Goal: Task Accomplishment & Management: Manage account settings

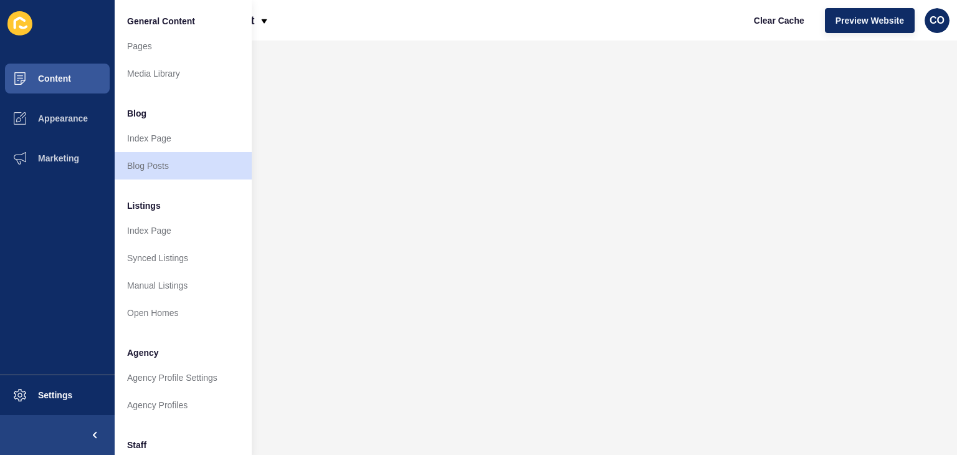
scroll to position [285, 0]
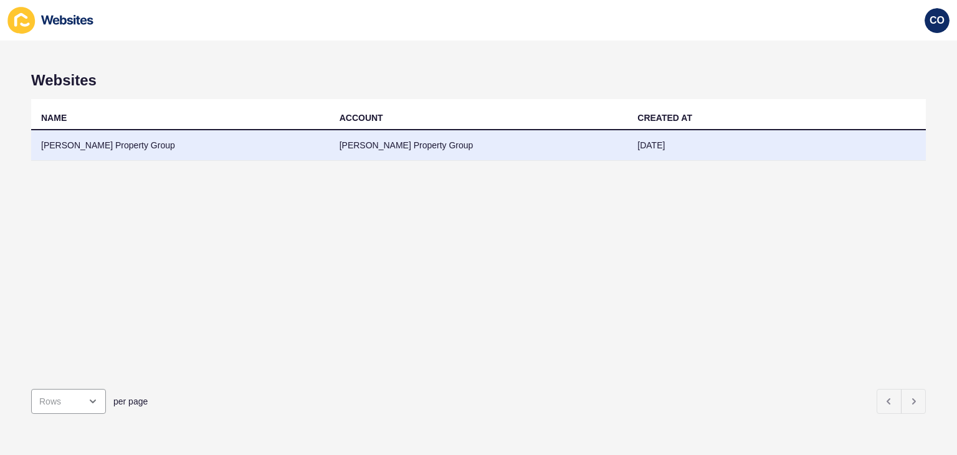
click at [79, 151] on td "Watts Property Group" at bounding box center [180, 145] width 299 height 31
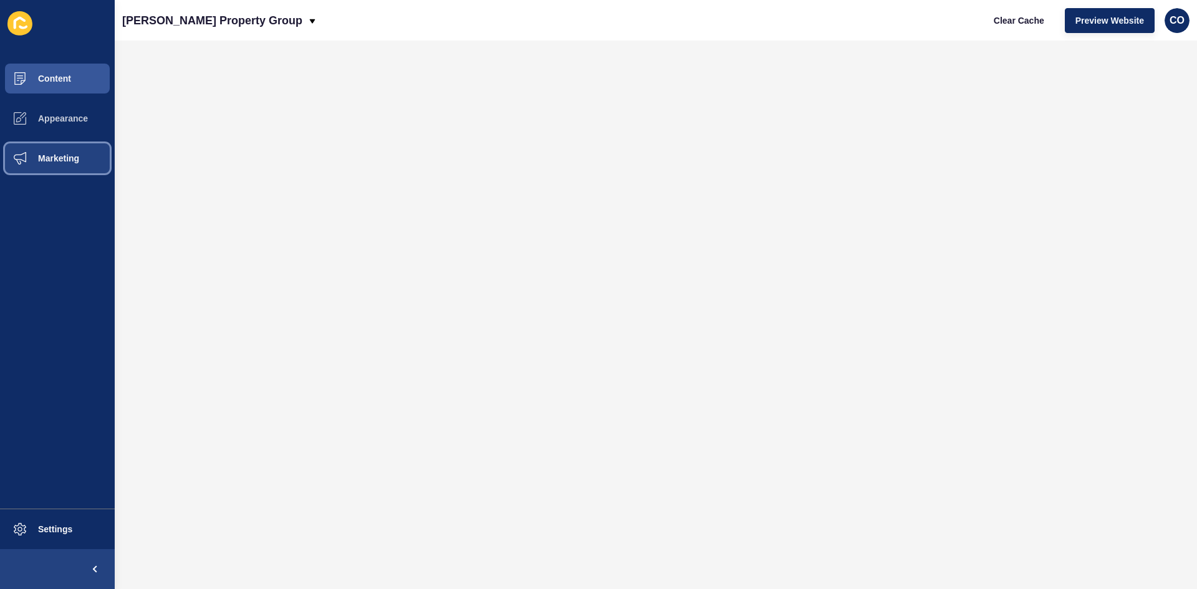
click at [69, 158] on span "Marketing" at bounding box center [38, 158] width 81 height 10
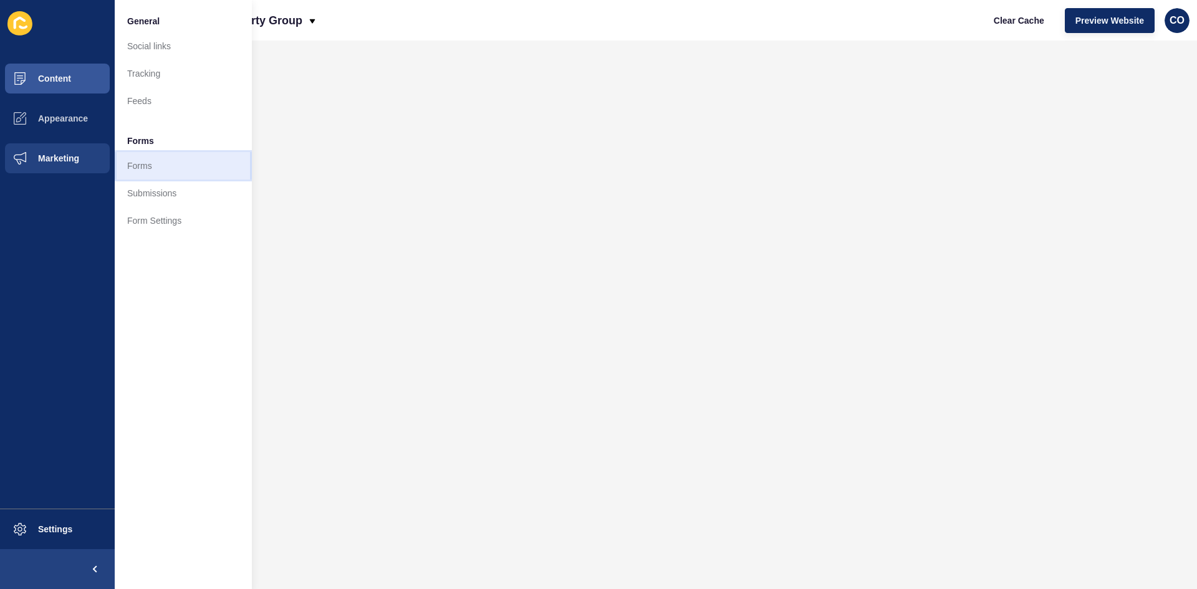
click at [146, 166] on link "Forms" at bounding box center [183, 165] width 137 height 27
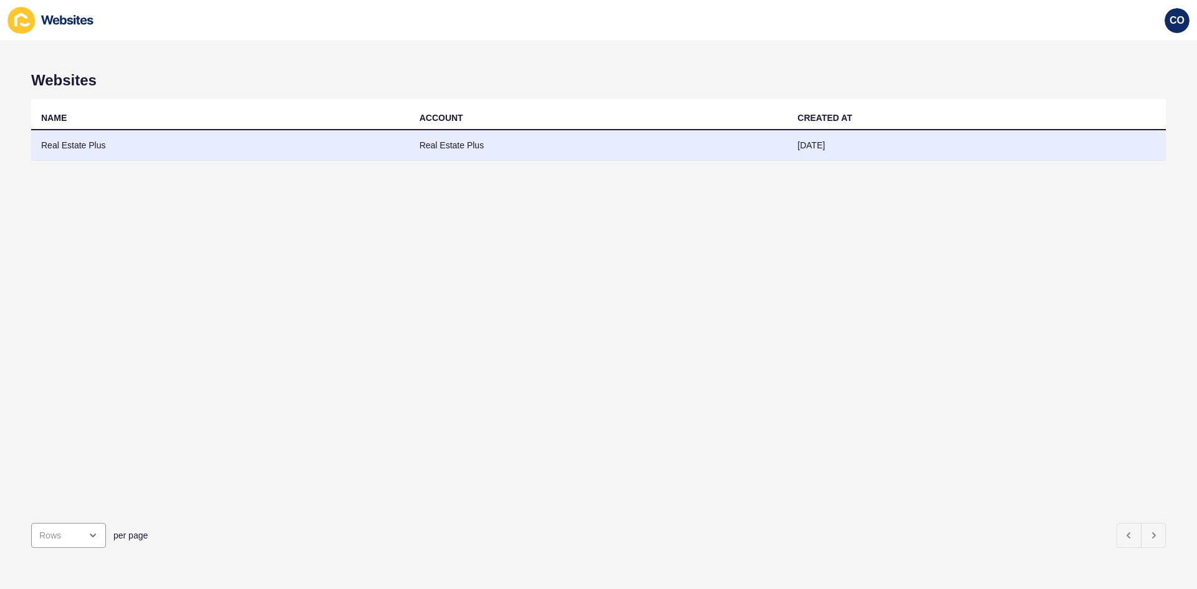
click at [75, 143] on td "Real Estate Plus" at bounding box center [220, 145] width 378 height 31
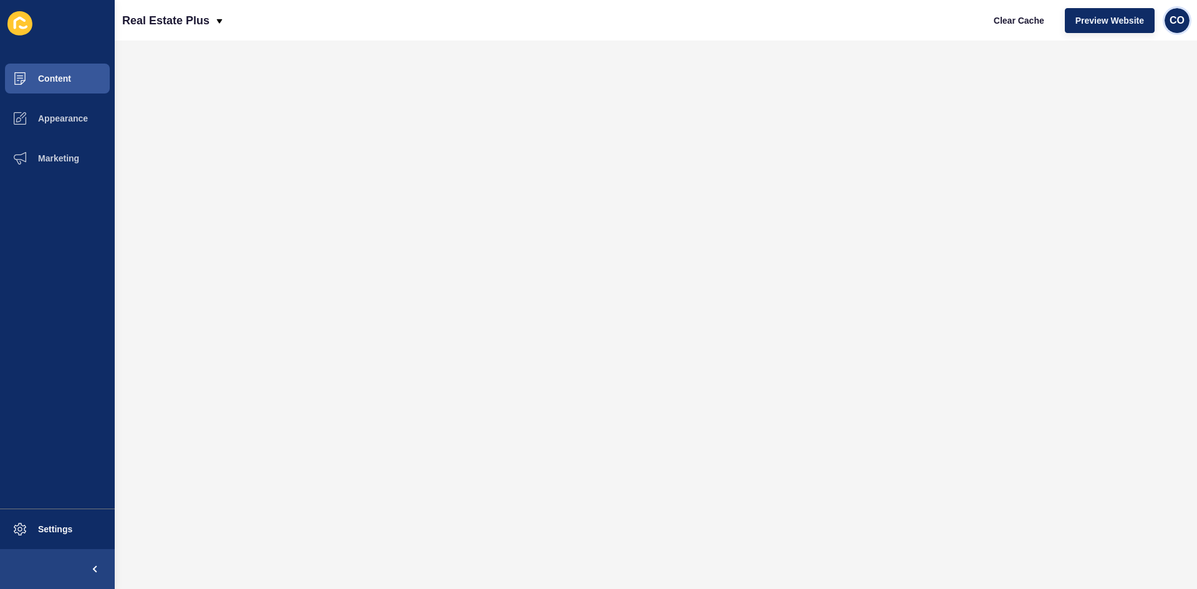
click at [1184, 19] on div "CO" at bounding box center [1176, 20] width 25 height 25
click at [1139, 100] on link "Logout" at bounding box center [1147, 103] width 92 height 27
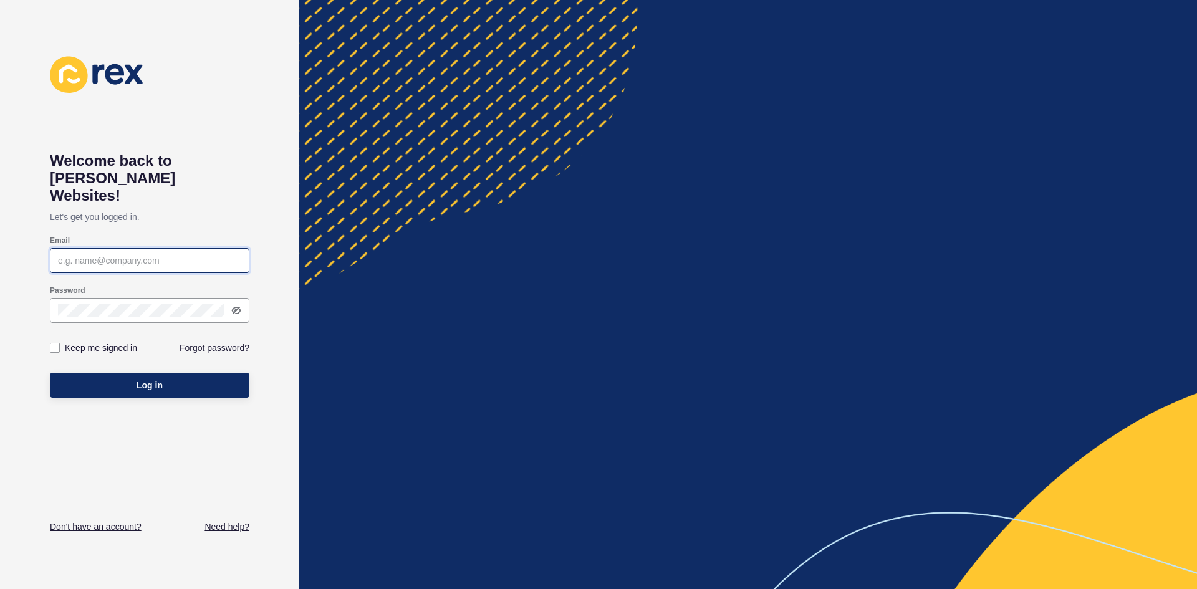
click at [135, 254] on input "Email" at bounding box center [149, 260] width 183 height 12
paste input "hristian.oliveros@rexsoftware.com.au"
click at [63, 254] on input "hristian.oliveros@rexsoftware.com.au" at bounding box center [149, 260] width 183 height 12
type input "christian.oliveros@rexsoftware.com.au"
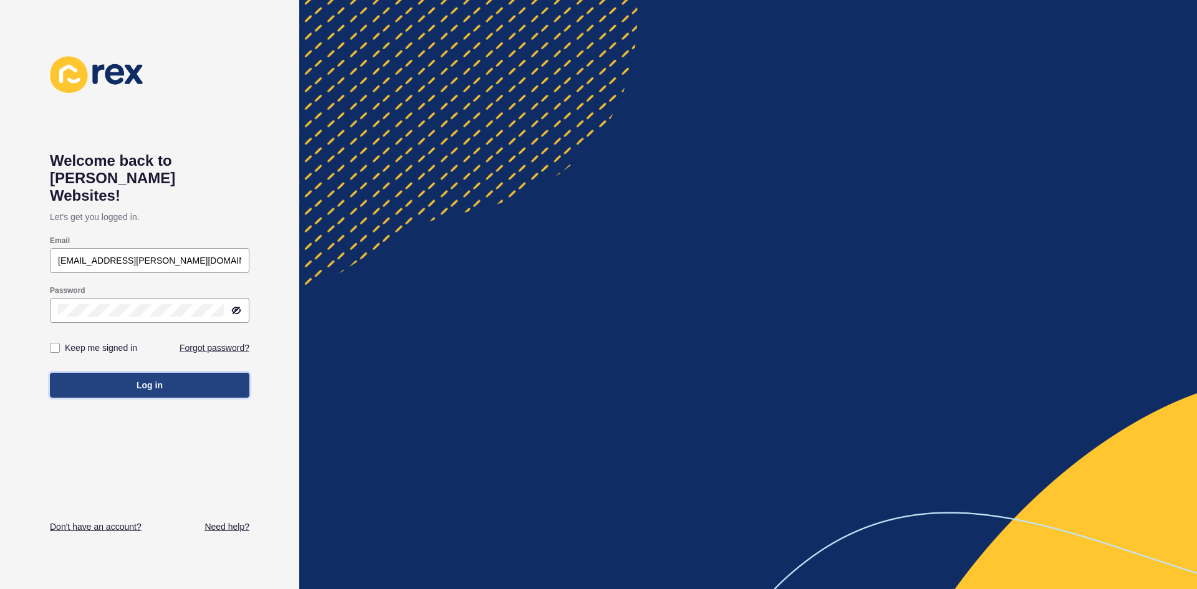
click at [140, 379] on span "Log in" at bounding box center [150, 385] width 26 height 12
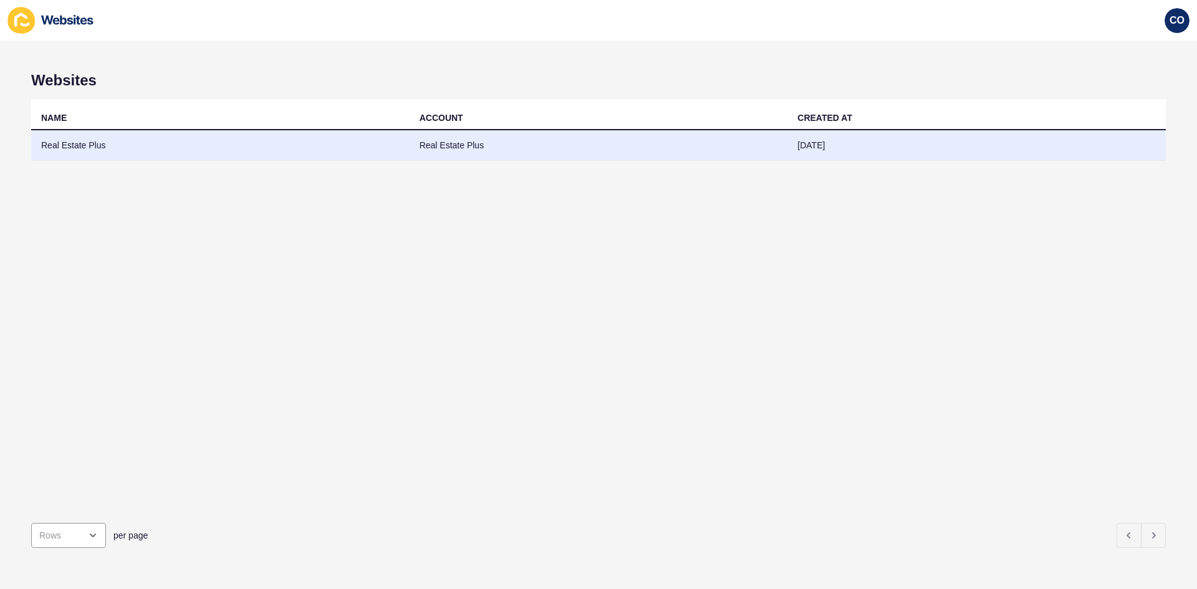
click at [95, 143] on td "Real Estate Plus" at bounding box center [220, 145] width 378 height 31
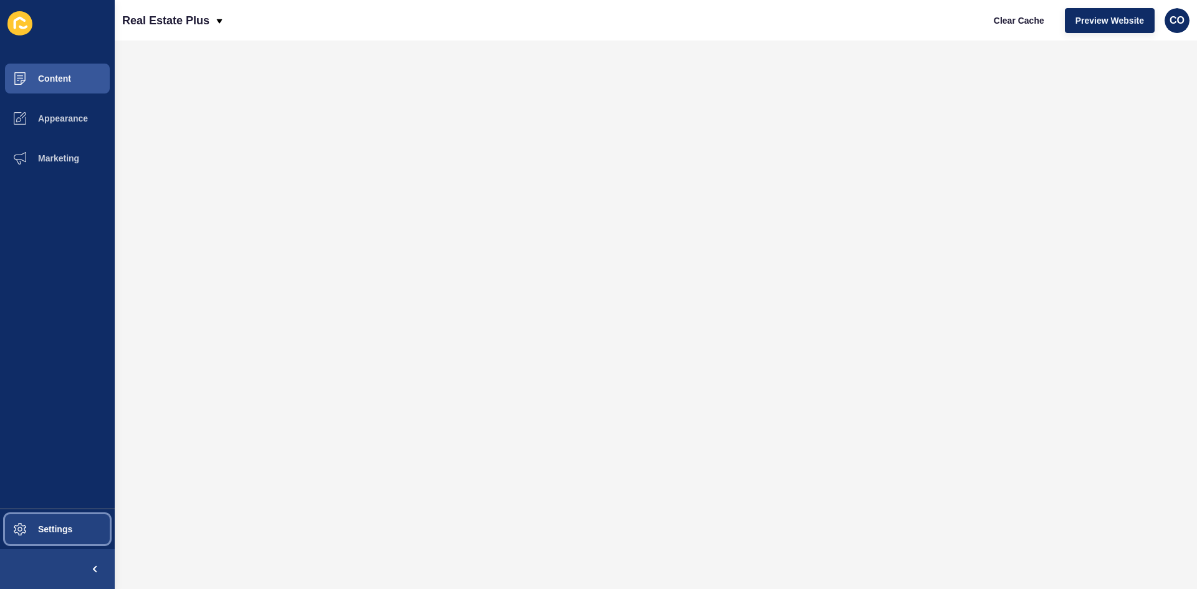
click at [96, 539] on button "Settings" at bounding box center [57, 529] width 115 height 40
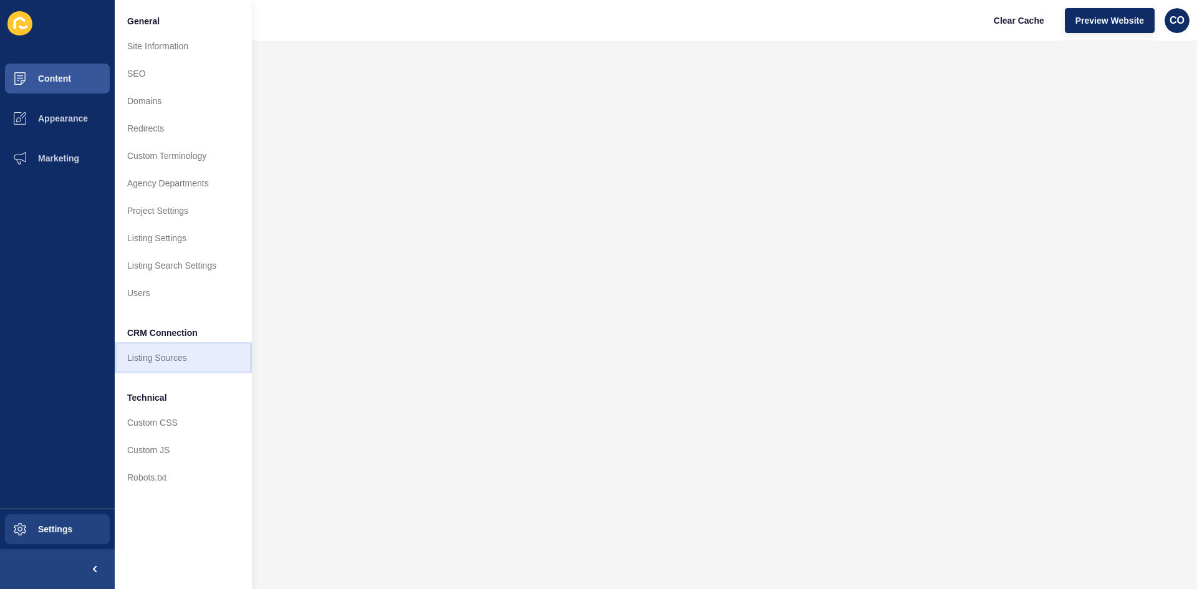
click at [186, 353] on link "Listing Sources" at bounding box center [183, 357] width 137 height 27
